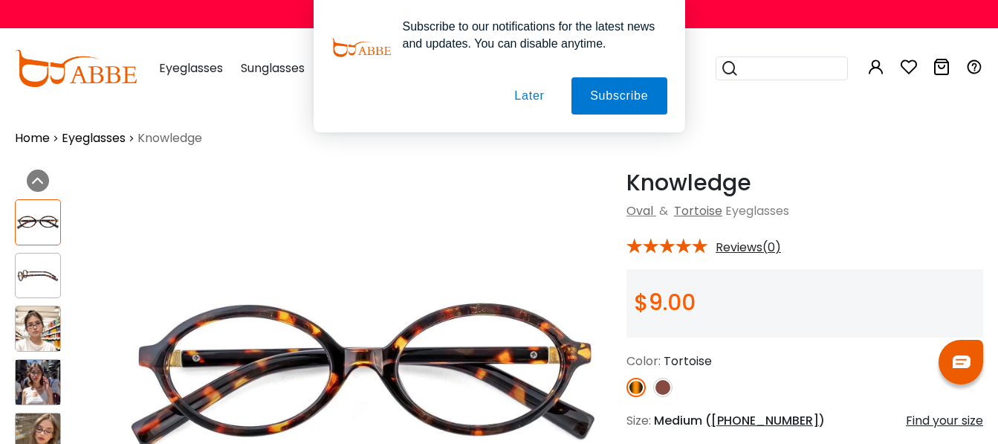
click at [0, 0] on button "Later" at bounding box center [0, 0] width 0 height 0
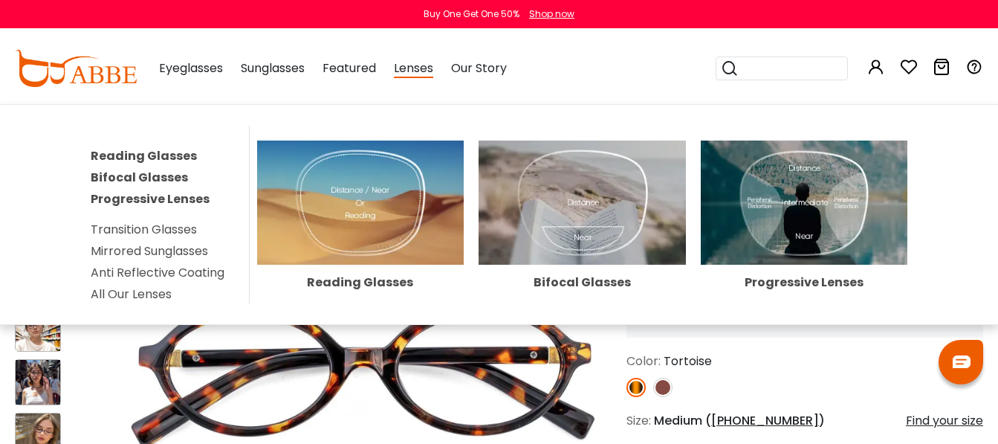
click at [418, 77] on span "Lenses" at bounding box center [413, 68] width 39 height 19
click at [567, 229] on img at bounding box center [582, 202] width 207 height 124
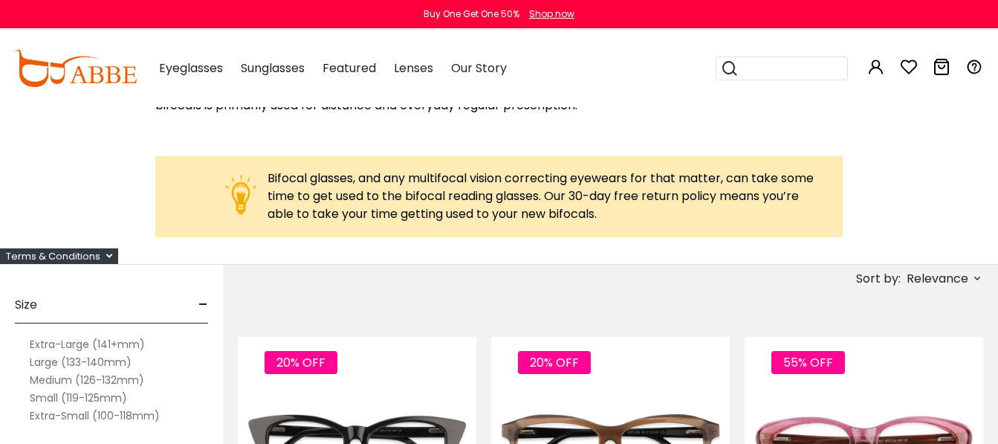
scroll to position [991, 0]
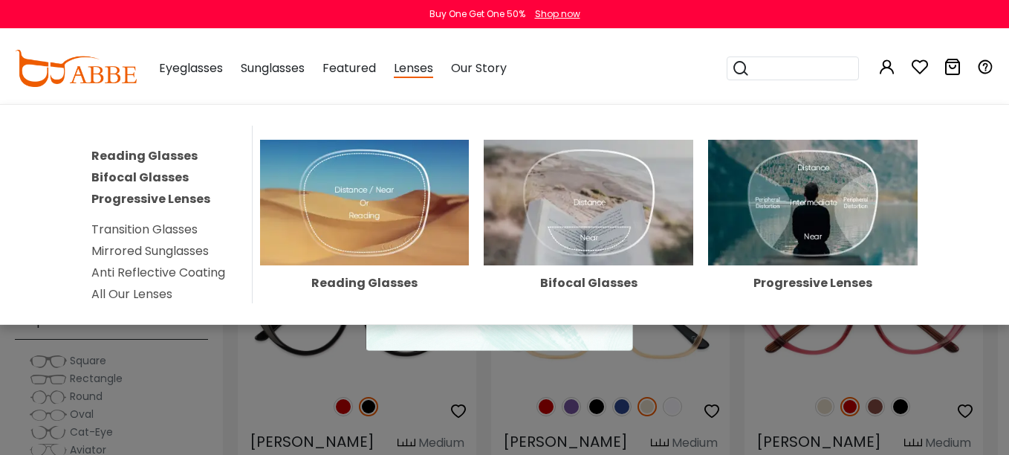
click at [415, 80] on div "Lenses Reading Glasses Bifocal Glasses Progressive Lenses Transition Glasses Mi…" at bounding box center [413, 68] width 39 height 74
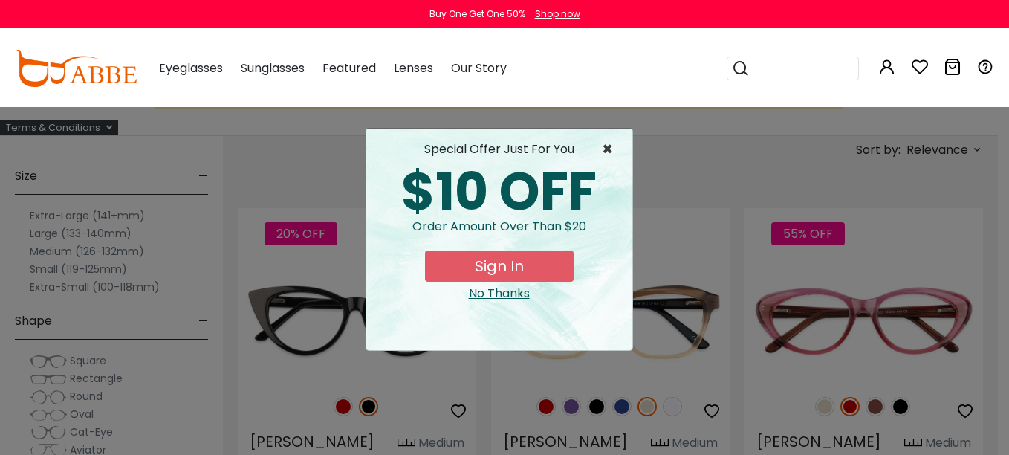
click at [609, 148] on span "×" at bounding box center [611, 149] width 19 height 18
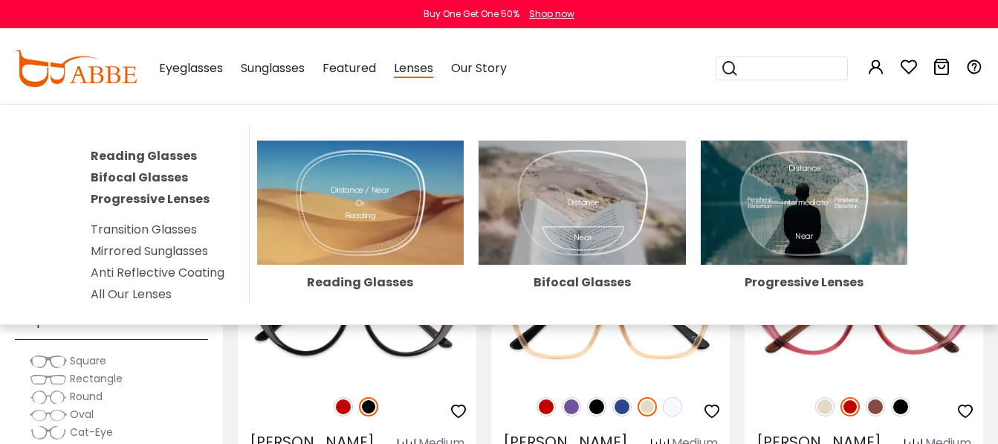
click at [557, 195] on img at bounding box center [582, 202] width 207 height 124
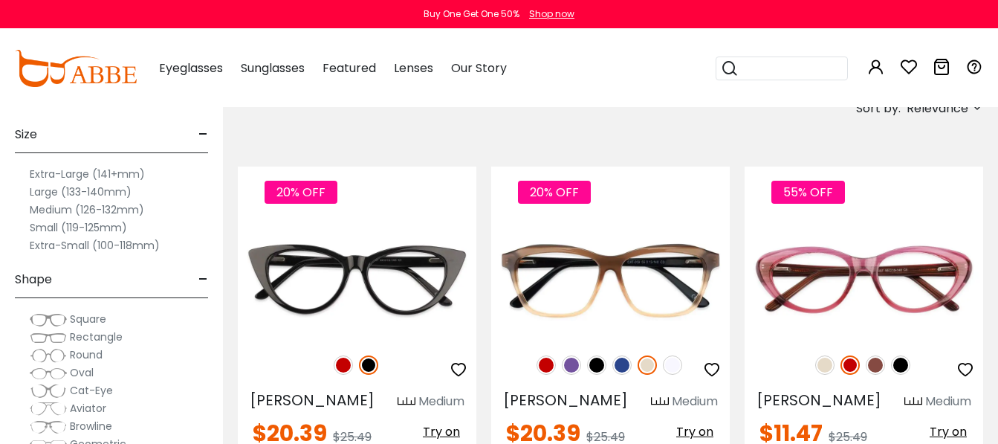
scroll to position [1093, 0]
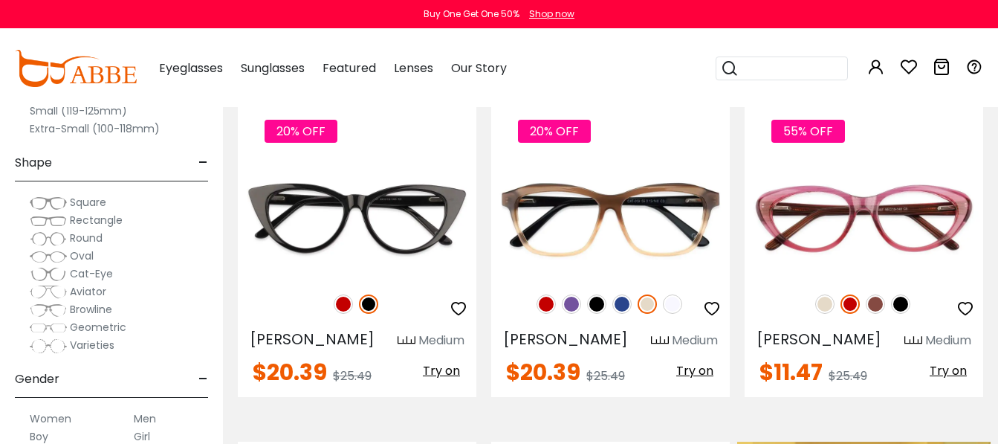
click at [49, 291] on img at bounding box center [48, 292] width 37 height 15
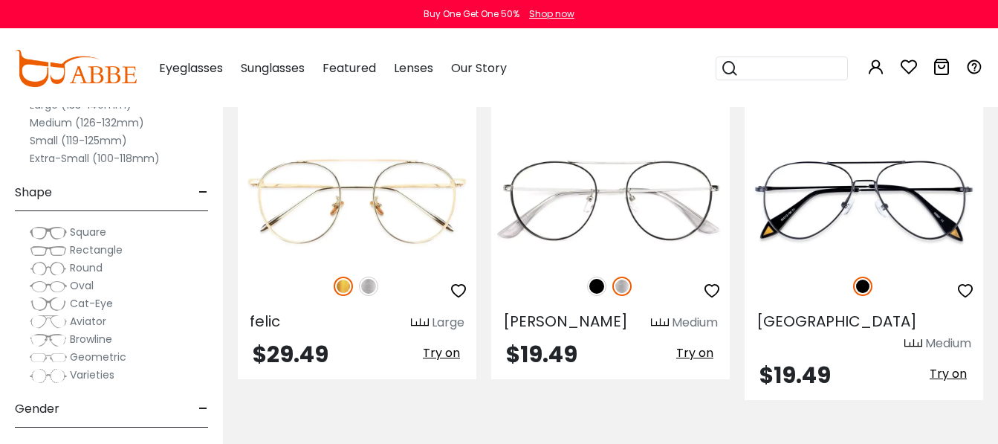
scroll to position [1120, 0]
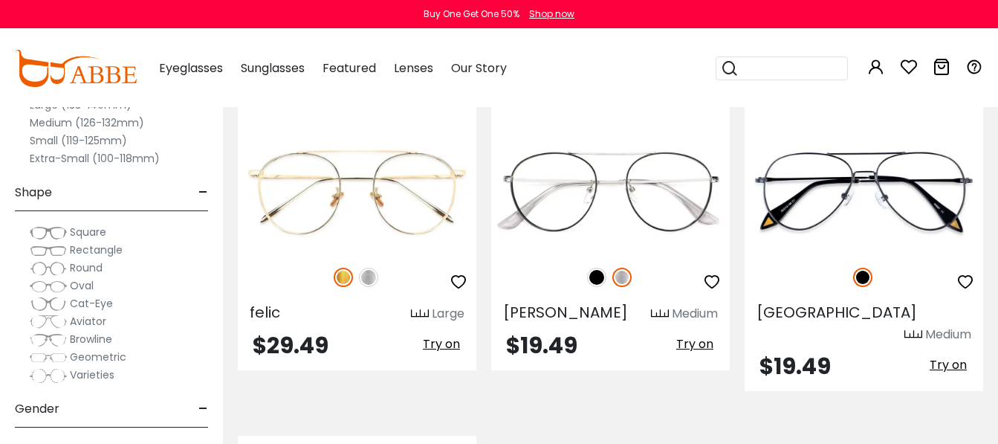
click at [231, 114] on div "felic Large $29.49 Try on" at bounding box center [356, 235] width 253 height 313
click at [215, 111] on div "Clear All (1) Size - Extra-Large (141+mm) Large (133-140mm) Medium (126-132mm) …" at bounding box center [111, 211] width 223 height 466
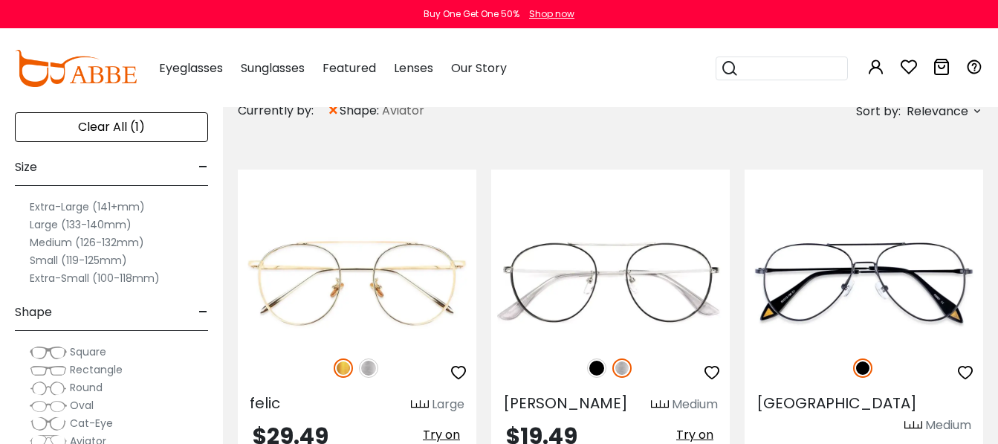
scroll to position [985, 0]
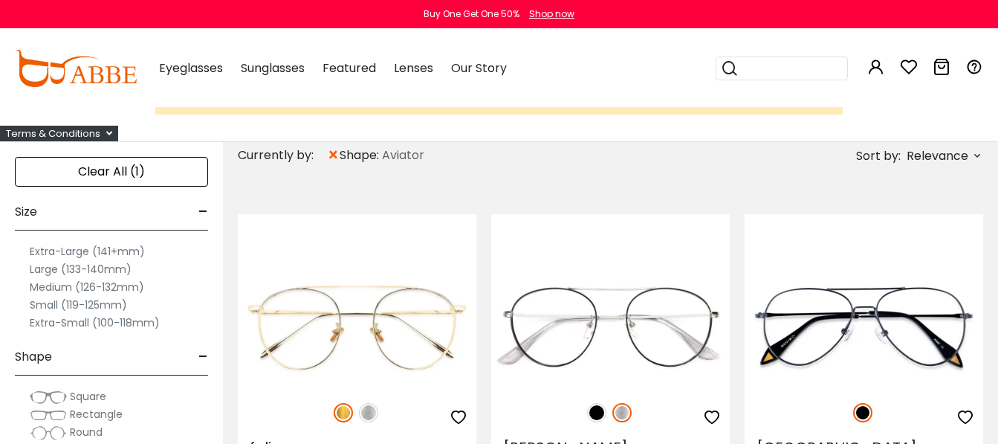
click at [56, 274] on label "Large (133-140mm)" at bounding box center [81, 269] width 102 height 18
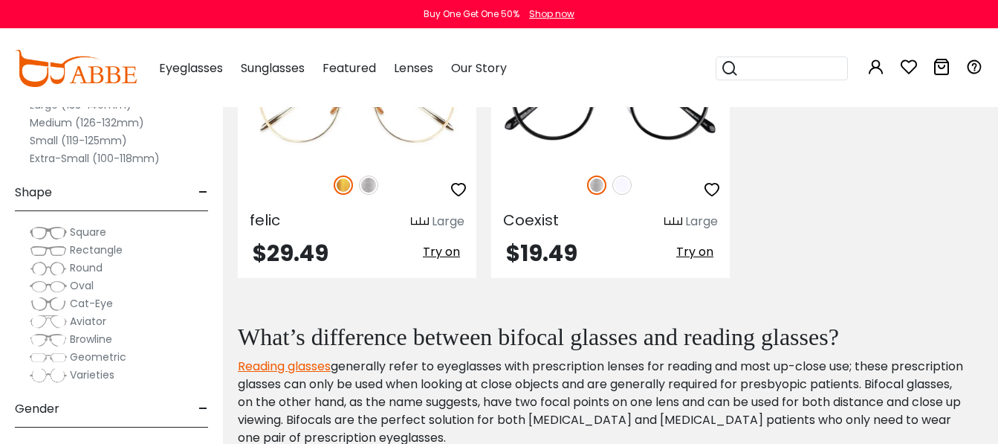
scroll to position [1242, 0]
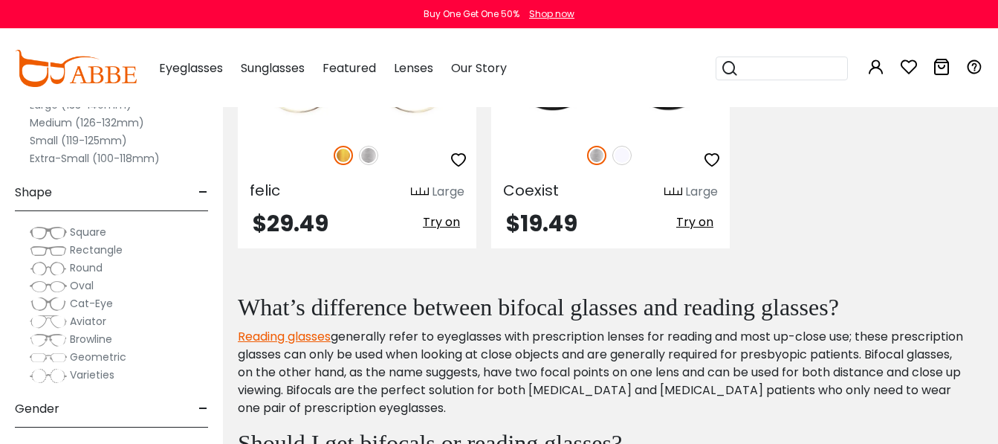
click at [201, 403] on span "-" at bounding box center [203, 409] width 10 height 36
click at [216, 417] on div "Clear All (2) Size - Extra-Large (141+mm) Large (133-140mm) Medium (126-132mm) …" at bounding box center [111, 211] width 223 height 466
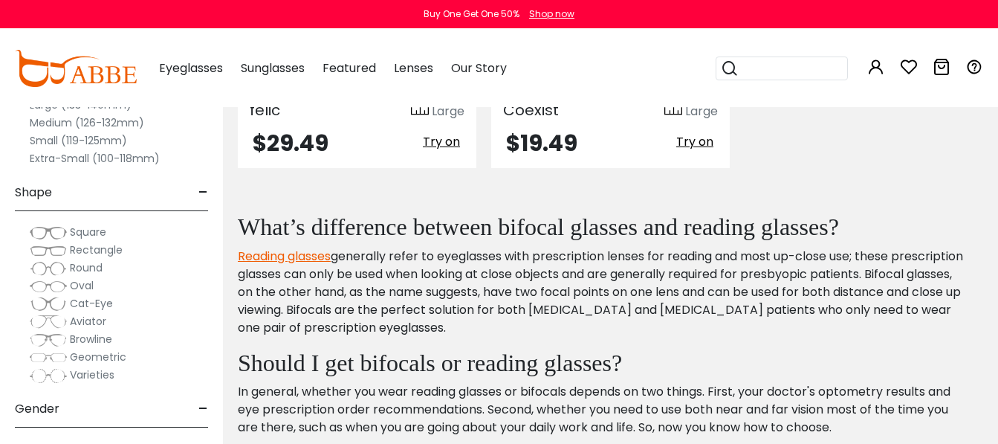
scroll to position [1382, 0]
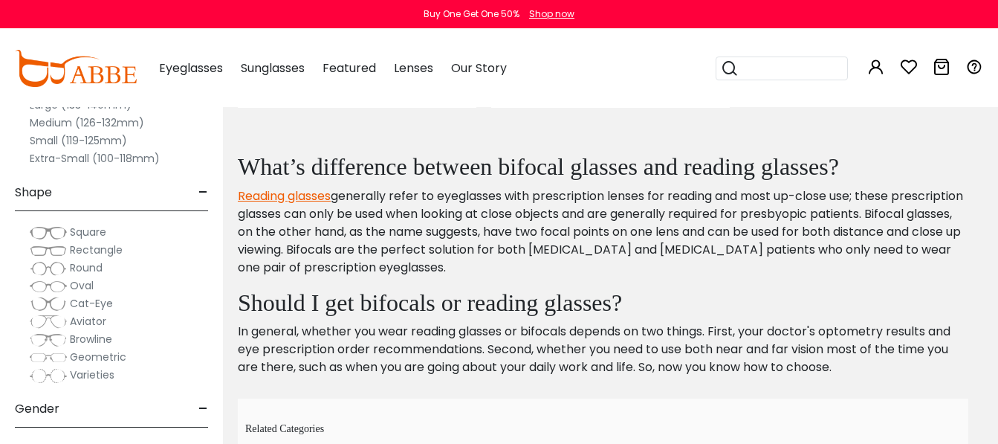
click at [366, 216] on p "Reading glasses generally refer to eyeglasses with prescription lenses for read…" at bounding box center [603, 231] width 731 height 89
click at [48, 412] on span "Gender" at bounding box center [37, 409] width 45 height 36
click at [43, 404] on span "Gender" at bounding box center [37, 409] width 45 height 36
click at [223, 431] on section "Currently by: × shape: Aviator × size: Large (133-140mm)" at bounding box center [610, 167] width 775 height 846
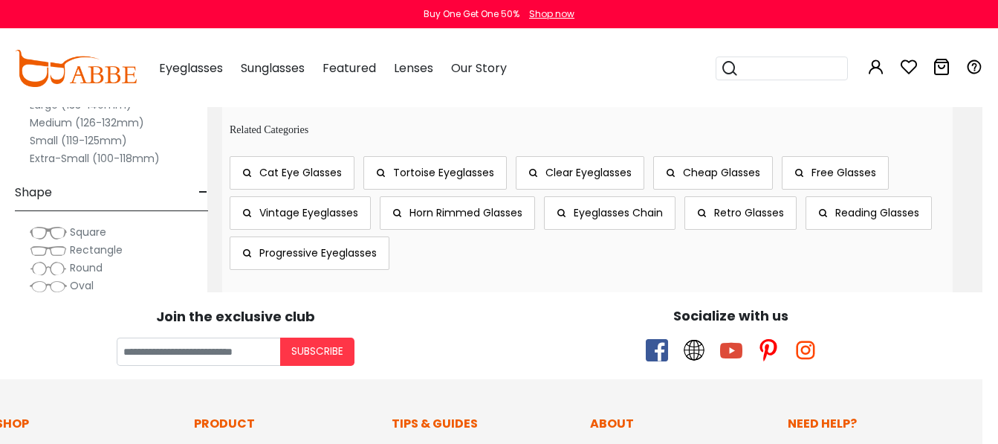
scroll to position [1658, 16]
